Goal: Transaction & Acquisition: Obtain resource

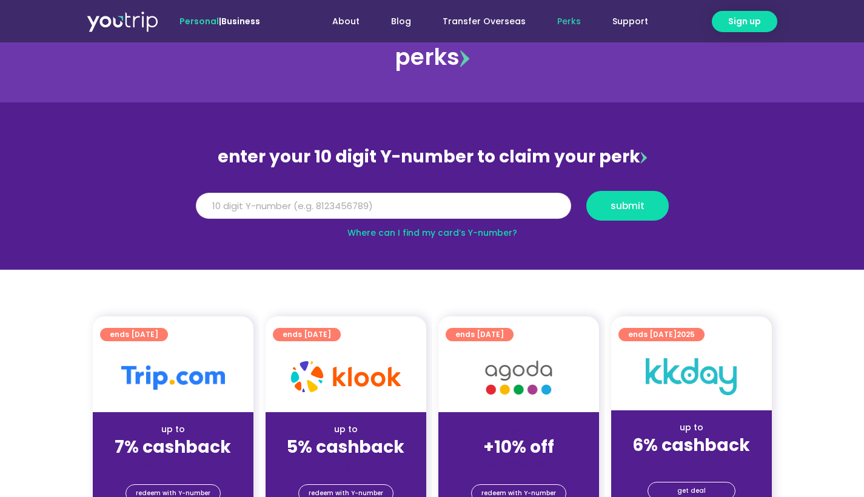
click at [255, 202] on input "Y Number" at bounding box center [383, 206] width 375 height 27
click at [385, 238] on link "Where can I find my card’s Y-number?" at bounding box center [433, 233] width 170 height 12
click at [331, 211] on input "Y Number" at bounding box center [383, 206] width 375 height 27
type input "8153612558"
click at [653, 203] on span "submit" at bounding box center [628, 205] width 62 height 9
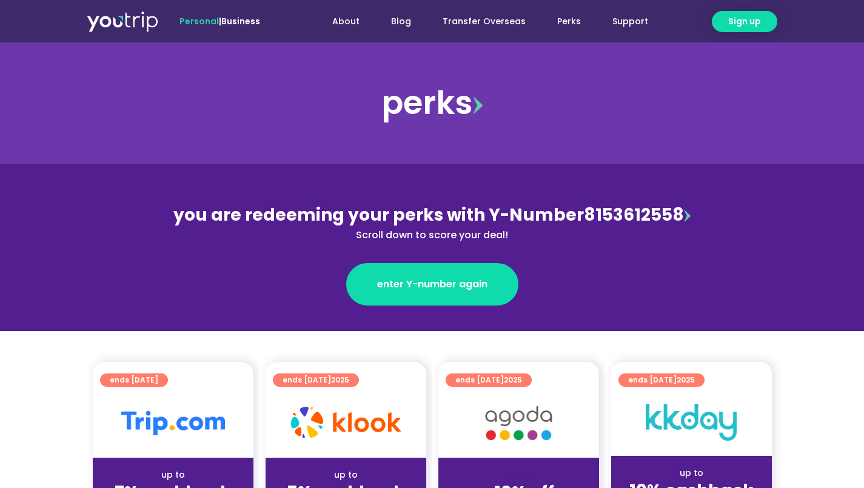
click at [684, 221] on img at bounding box center [687, 216] width 7 height 12
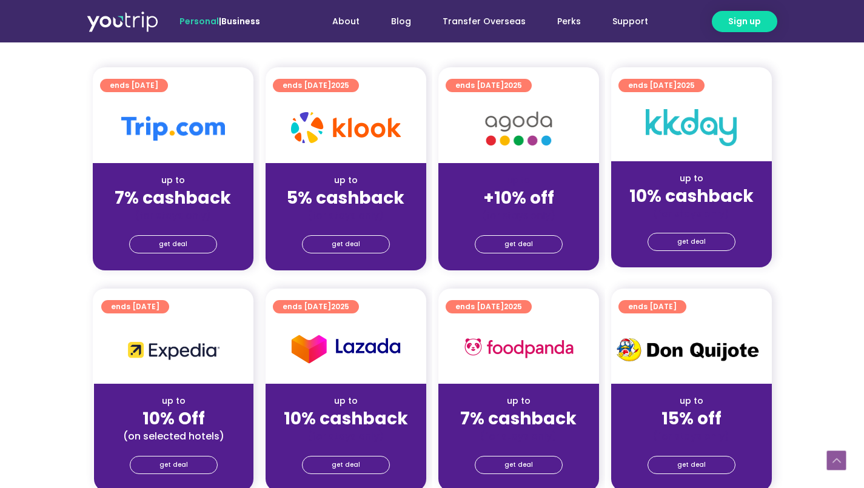
scroll to position [443, 1]
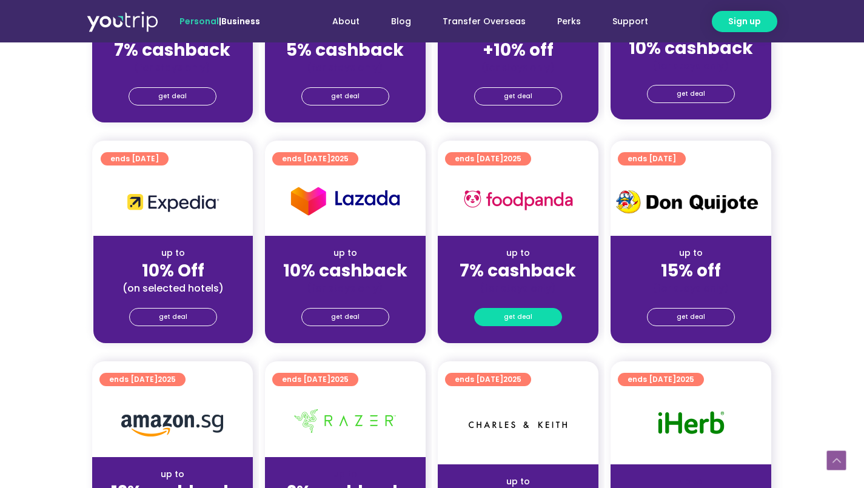
click at [520, 317] on span "get deal" at bounding box center [518, 317] width 29 height 17
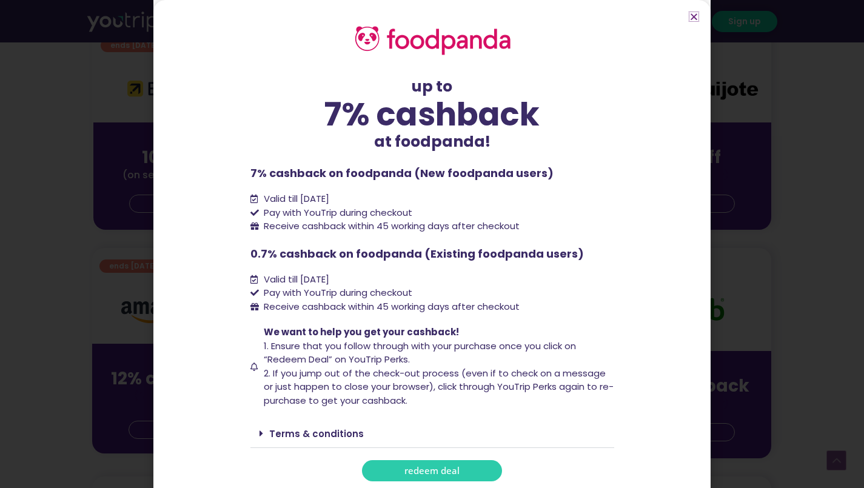
scroll to position [557, 1]
click at [439, 466] on span "redeem deal" at bounding box center [432, 470] width 55 height 9
